Goal: Transaction & Acquisition: Purchase product/service

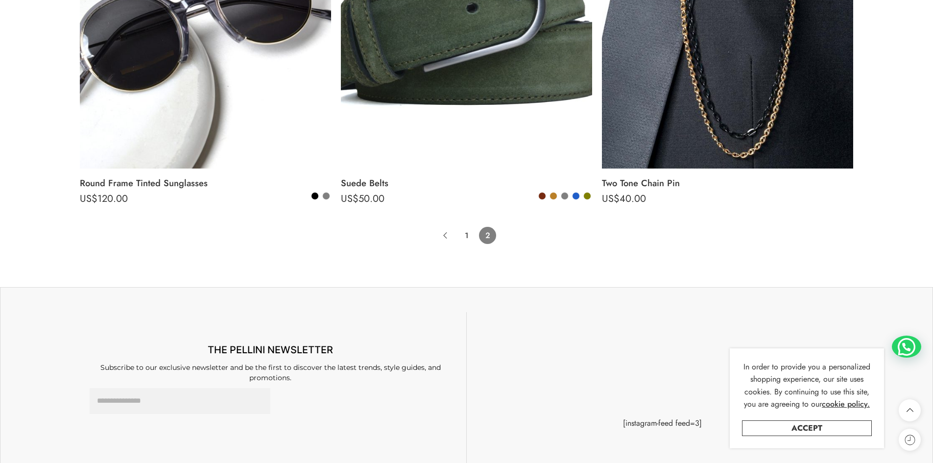
scroll to position [832, 0]
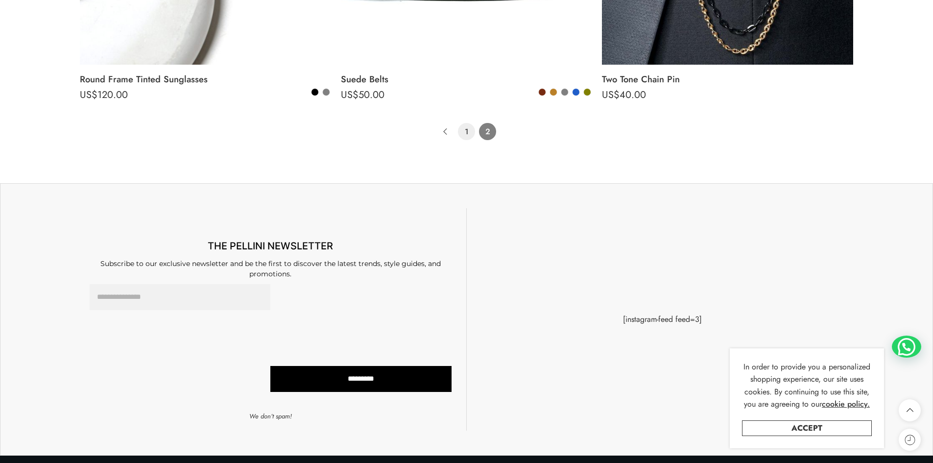
click at [467, 132] on link "1" at bounding box center [466, 131] width 17 height 17
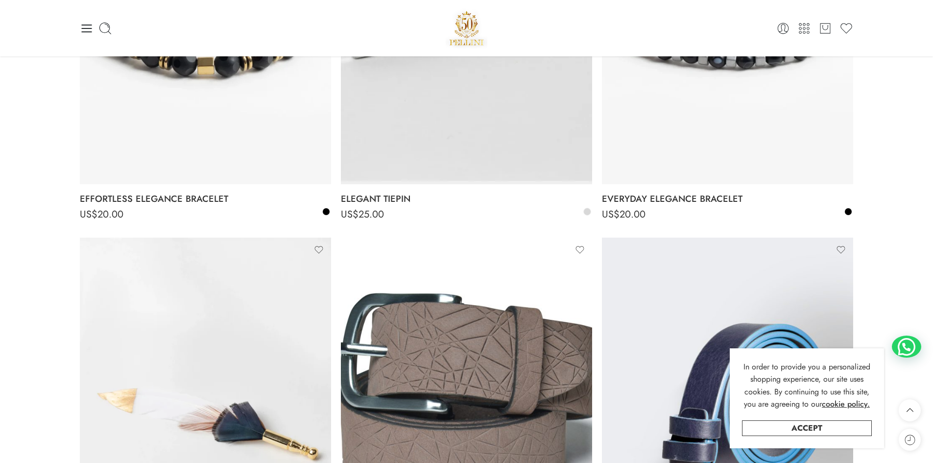
scroll to position [3299, 0]
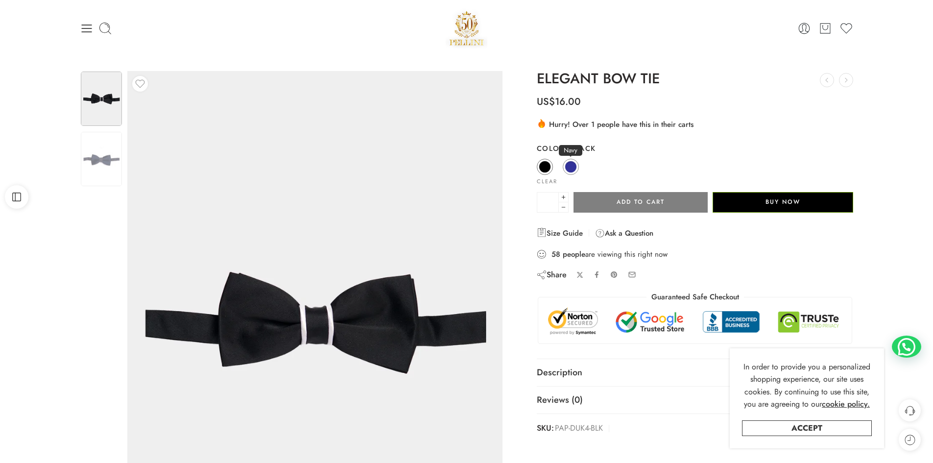
click at [568, 162] on span at bounding box center [570, 167] width 12 height 12
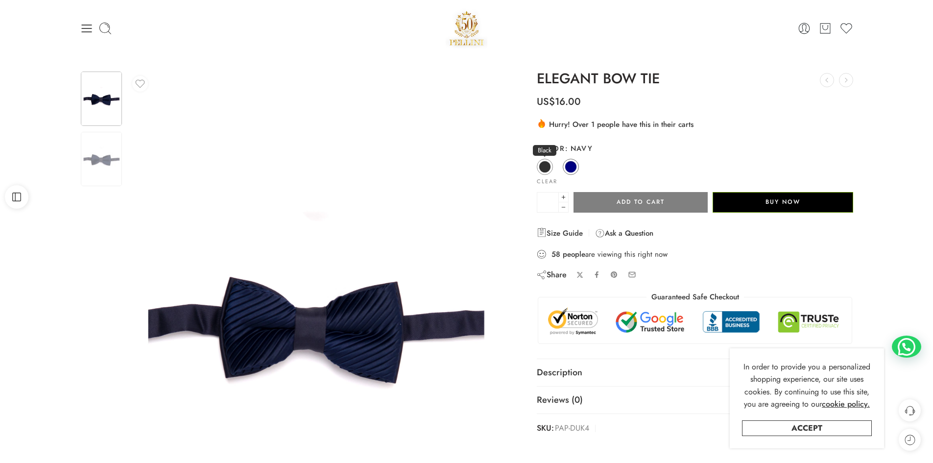
click at [547, 167] on span at bounding box center [544, 167] width 12 height 12
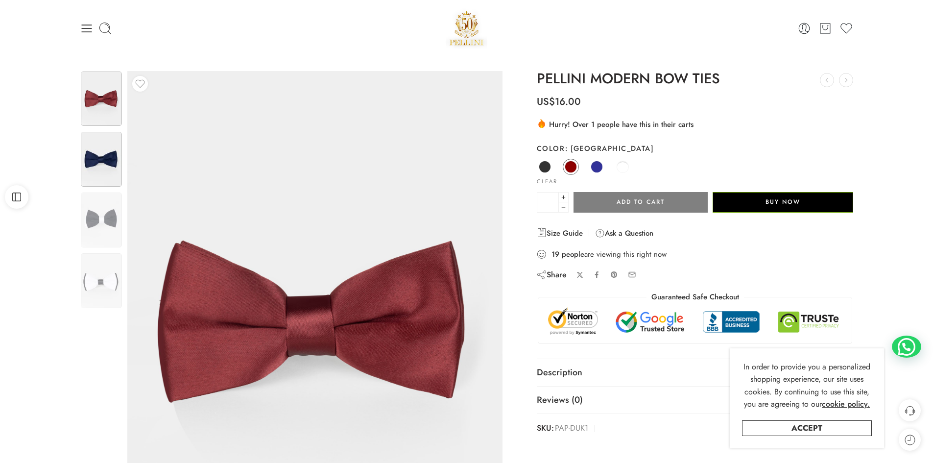
click at [100, 152] on img at bounding box center [101, 159] width 41 height 55
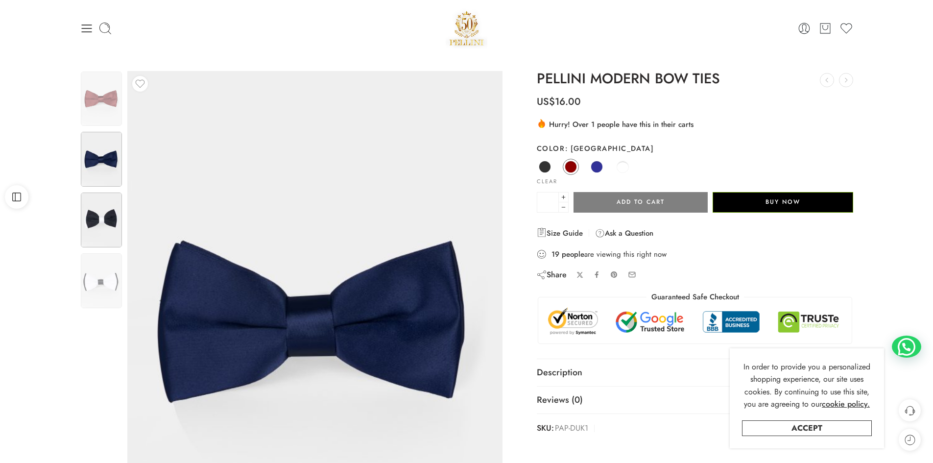
click at [99, 223] on img at bounding box center [101, 219] width 41 height 55
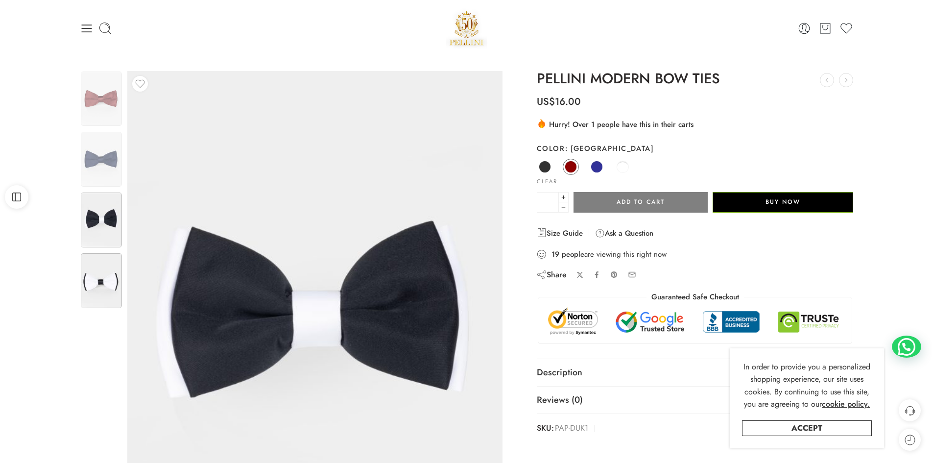
click at [105, 270] on img at bounding box center [101, 280] width 41 height 55
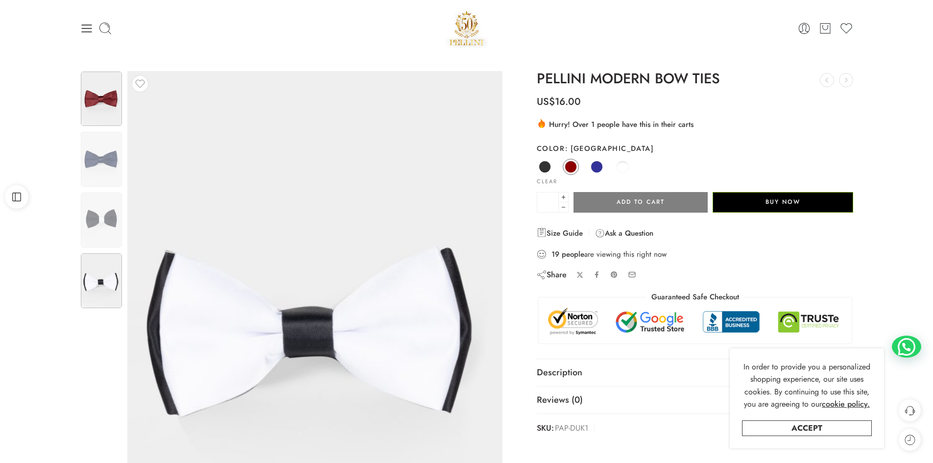
click at [109, 83] on img at bounding box center [101, 98] width 41 height 54
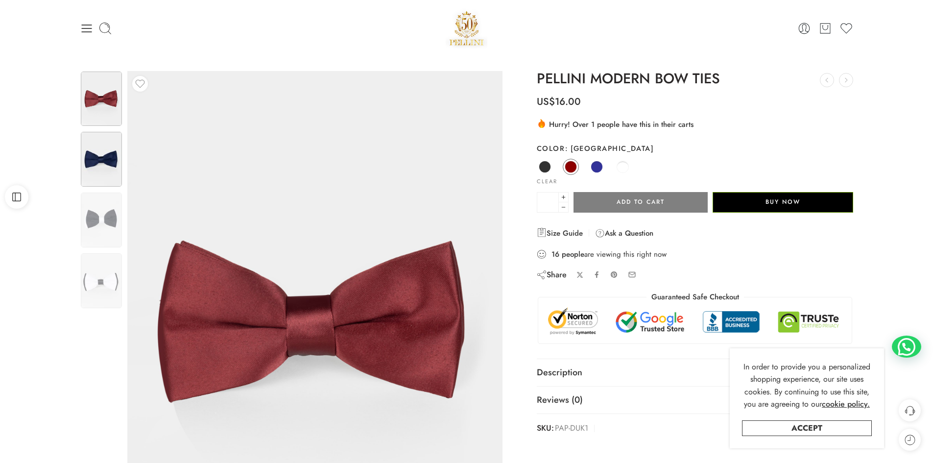
click at [106, 173] on img at bounding box center [101, 159] width 41 height 55
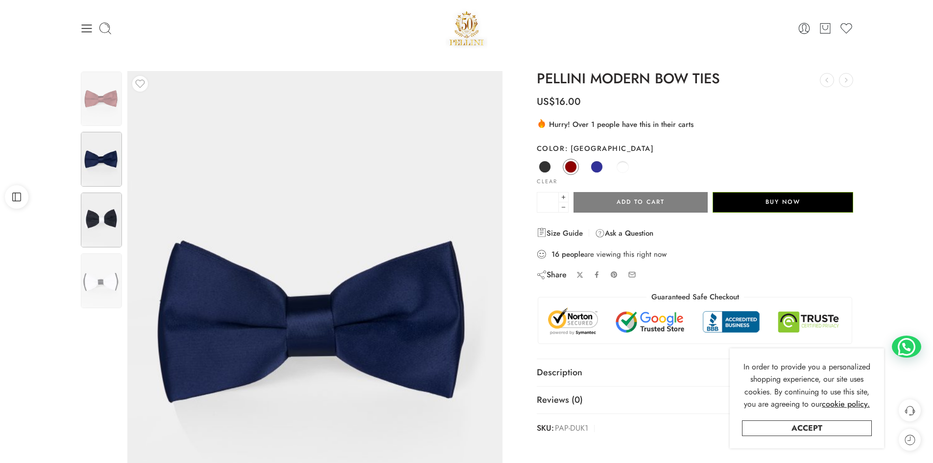
click at [96, 229] on img at bounding box center [101, 219] width 41 height 55
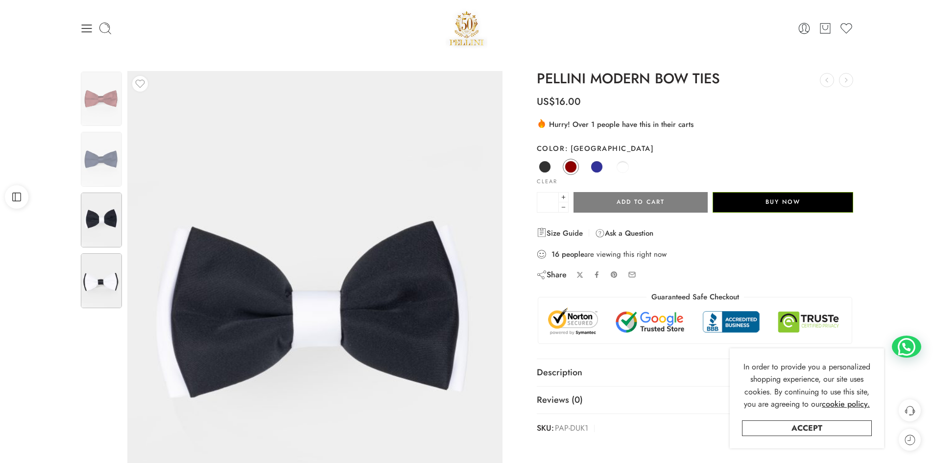
click at [95, 261] on img at bounding box center [101, 280] width 41 height 55
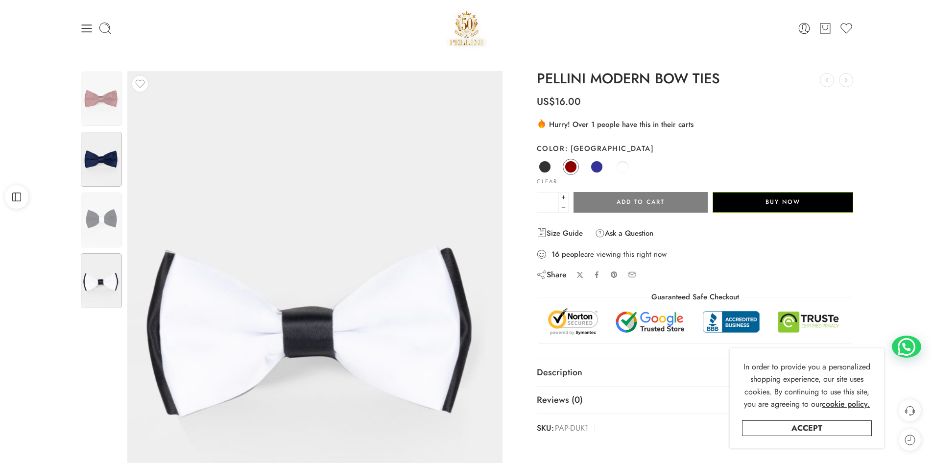
click at [104, 148] on img at bounding box center [101, 159] width 41 height 55
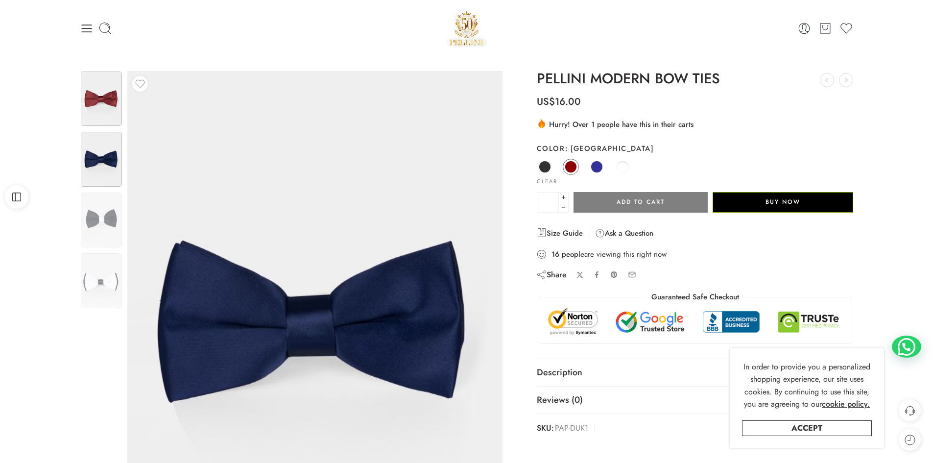
click at [111, 108] on img at bounding box center [101, 98] width 41 height 54
